Goal: Browse casually

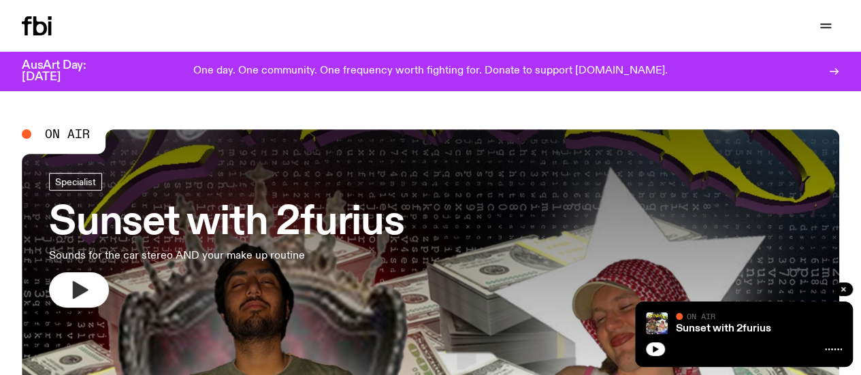
click at [78, 283] on icon "button" at bounding box center [79, 290] width 22 height 22
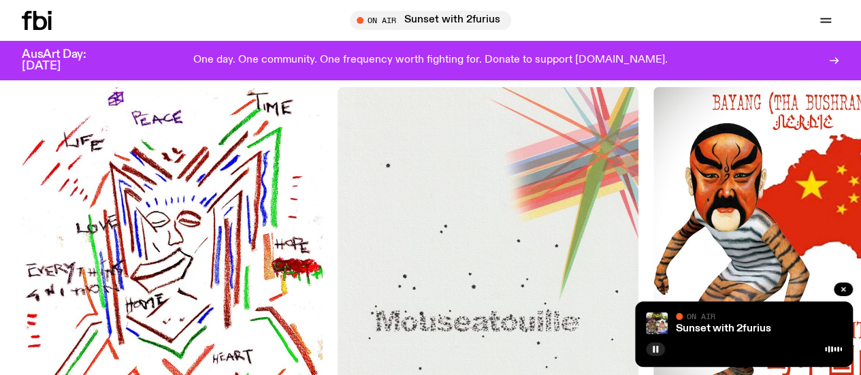
scroll to position [1492, 0]
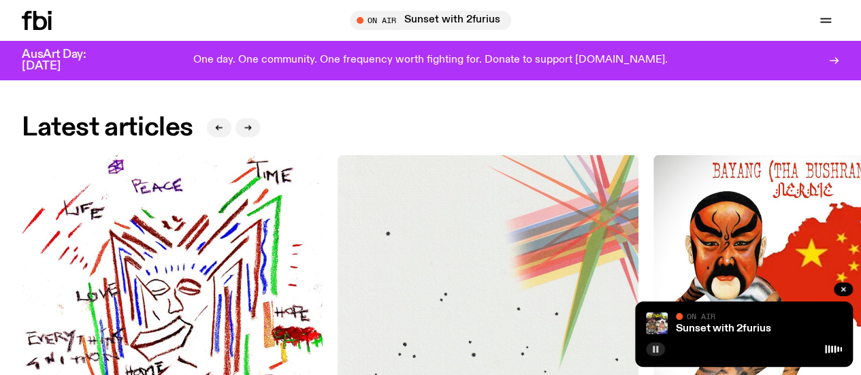
click at [652, 355] on button "button" at bounding box center [655, 350] width 19 height 14
